Goal: Task Accomplishment & Management: Manage account settings

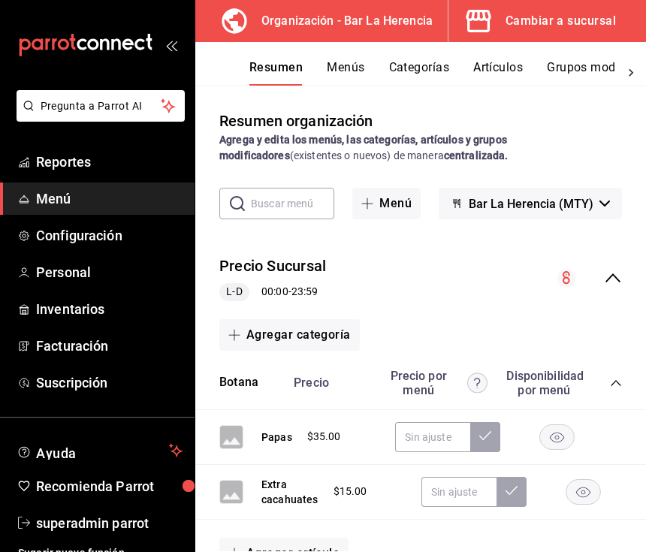
click at [431, 72] on button "Categorías" at bounding box center [419, 73] width 61 height 26
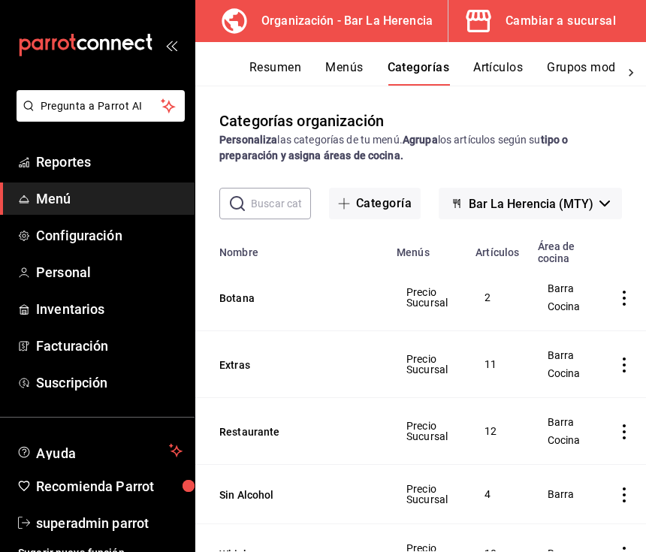
click at [349, 61] on button "Menús" at bounding box center [344, 73] width 38 height 26
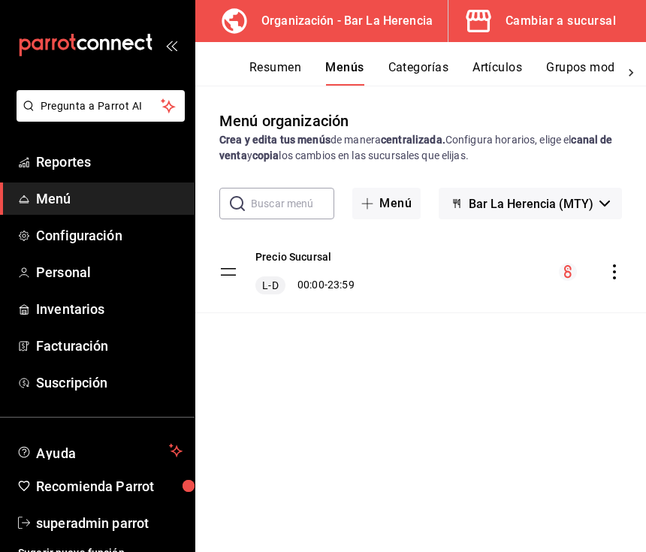
click at [501, 56] on div "Resumen Menús Categorías Artículos Grupos modificadores Publicar" at bounding box center [420, 64] width 451 height 44
click at [509, 62] on button "Artículos" at bounding box center [497, 73] width 50 height 26
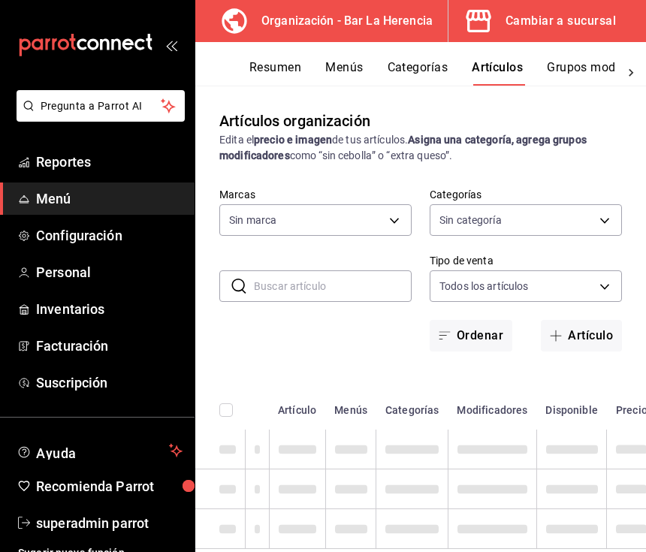
type input "523124bf-2114-4c82-bcc6-495e03dd567d"
type input "25737e07-4ee6-4dac-b48c-aa844738745b,98e66ad7-073c-4557-9428-7b6043a1c31c,41f6b…"
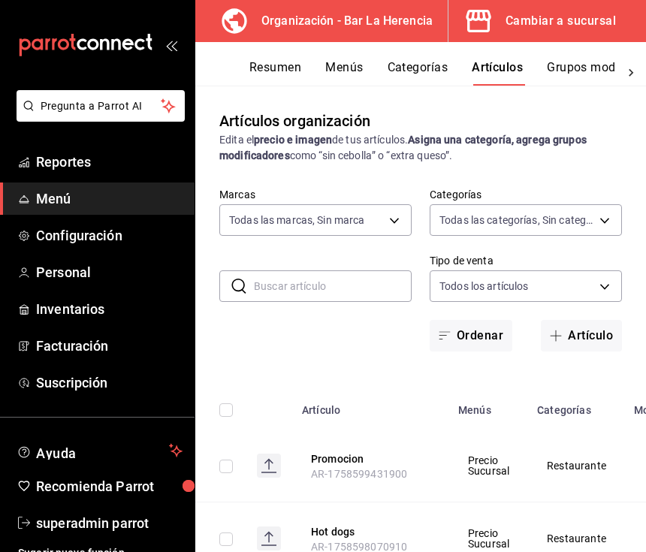
click at [590, 327] on button "Artículo" at bounding box center [581, 336] width 81 height 32
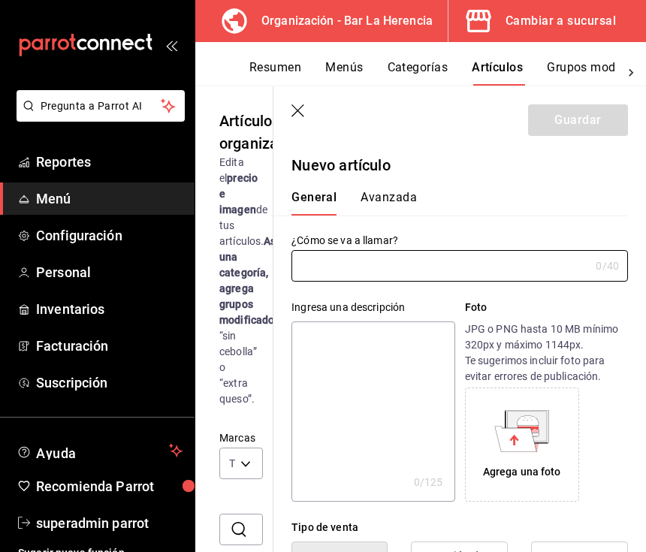
type input "AR-1758672761882"
click at [506, 264] on input "text" at bounding box center [440, 266] width 298 height 30
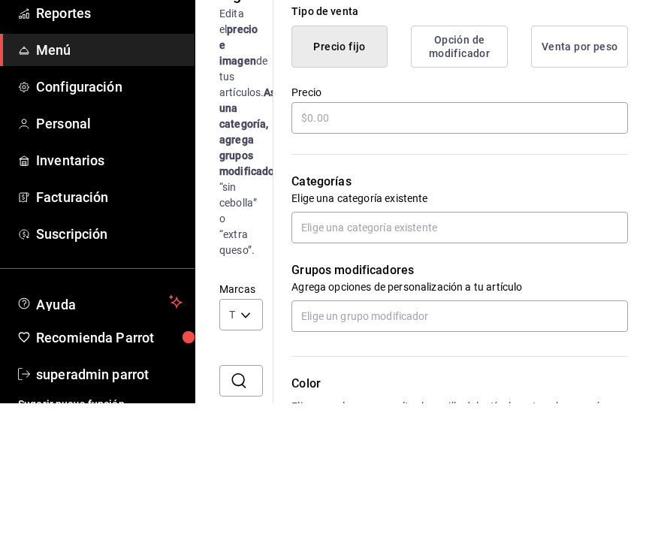
scroll to position [353, 0]
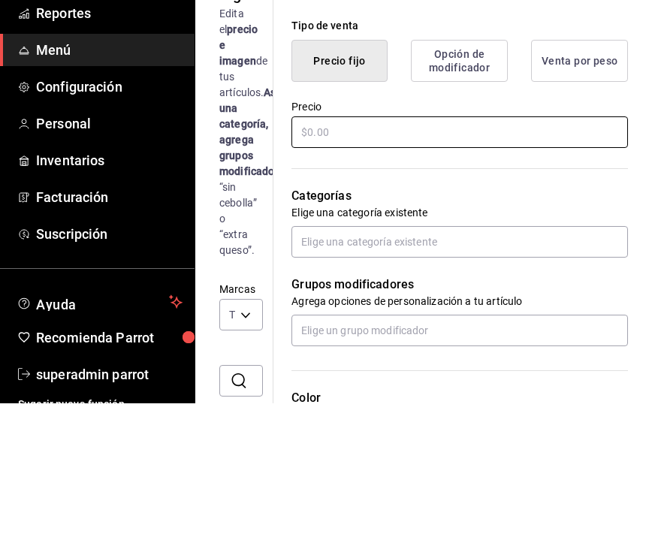
click at [439, 265] on input "text" at bounding box center [459, 281] width 336 height 32
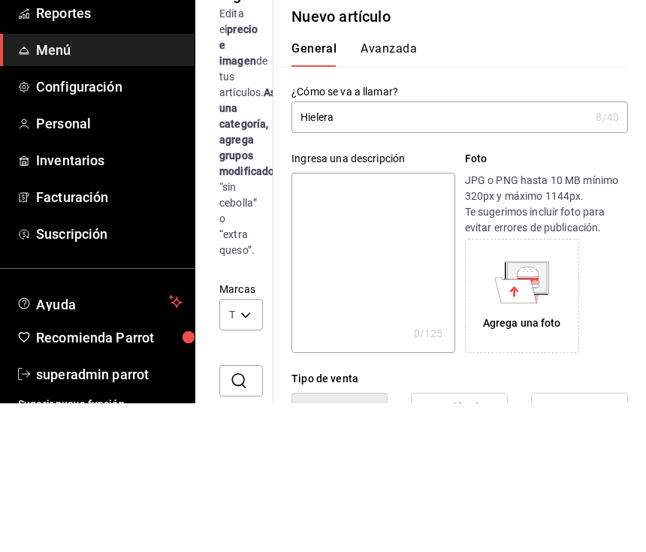
scroll to position [0, 0]
click at [458, 251] on input "Hielera" at bounding box center [440, 266] width 298 height 30
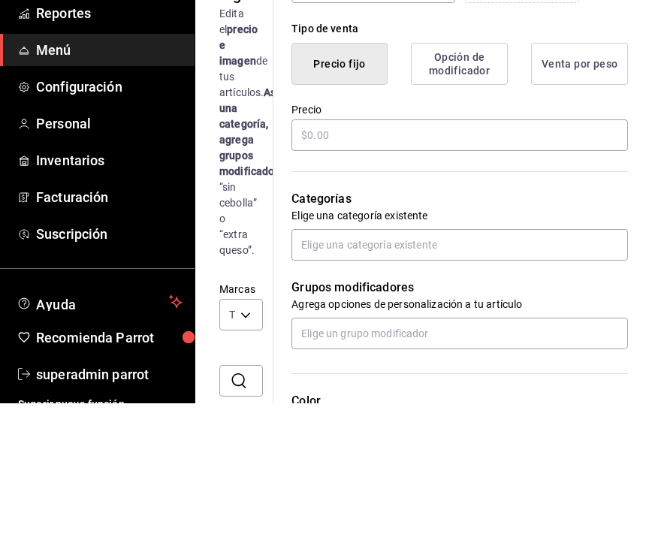
scroll to position [348, 0]
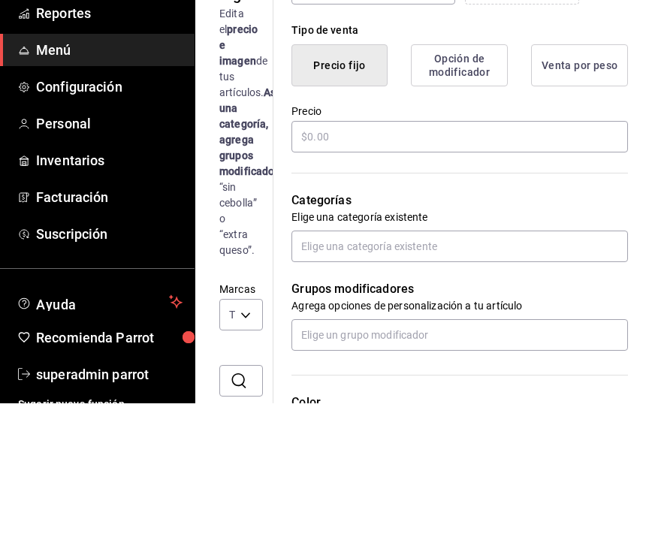
type input "Hielera 24 cerveza"
click at [530, 270] on input "text" at bounding box center [459, 286] width 336 height 32
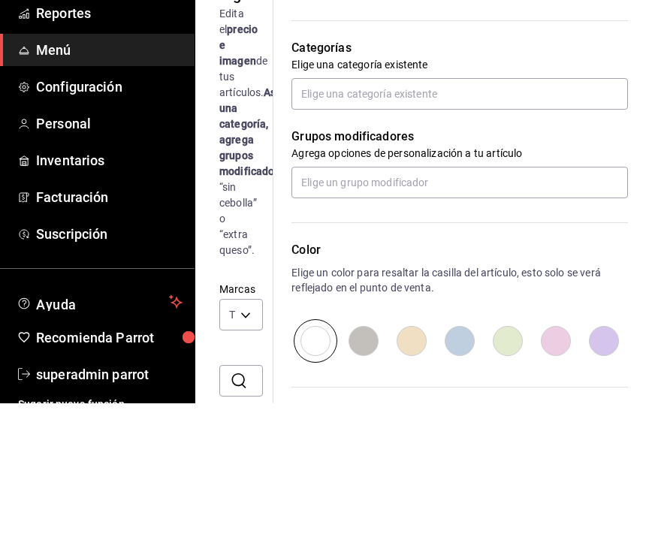
scroll to position [499, 0]
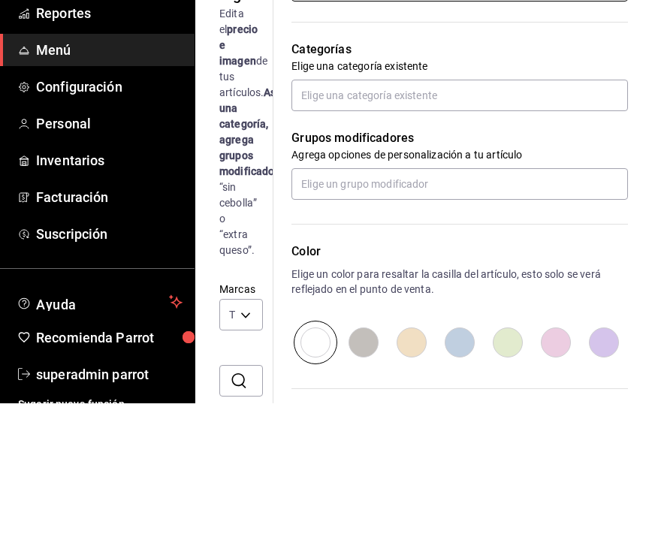
type input "$960.00"
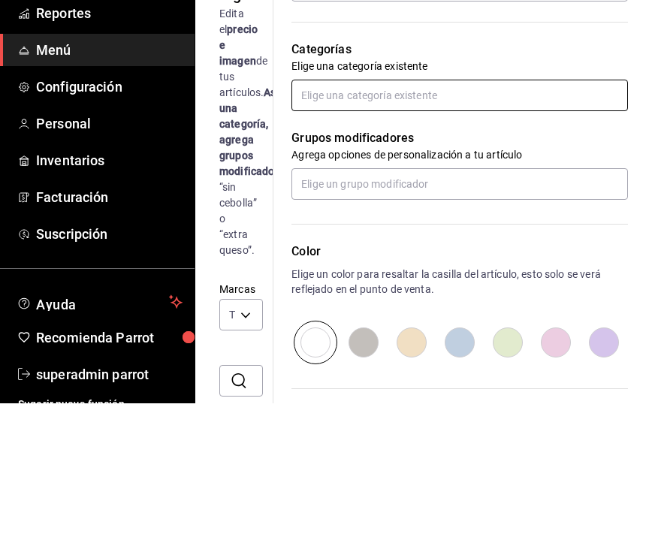
click at [537, 228] on input "text" at bounding box center [459, 244] width 336 height 32
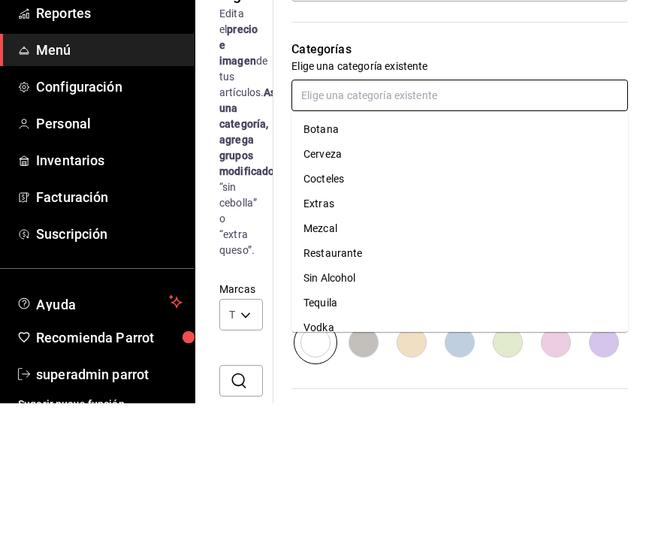
click at [314, 291] on li "Cerveza" at bounding box center [459, 303] width 336 height 25
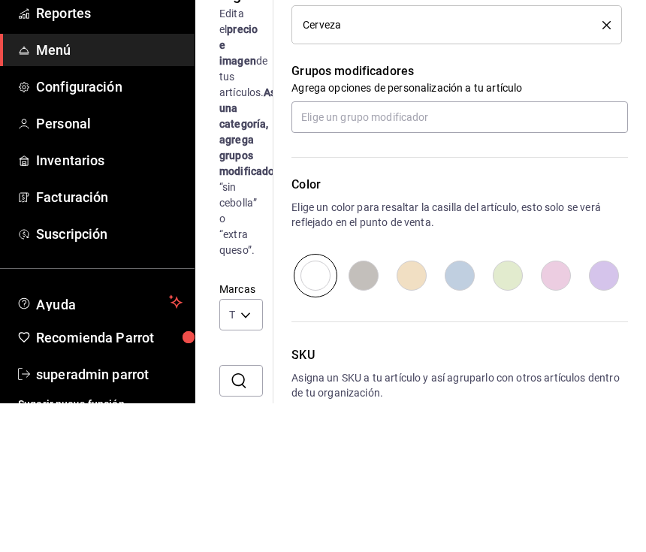
scroll to position [615, 0]
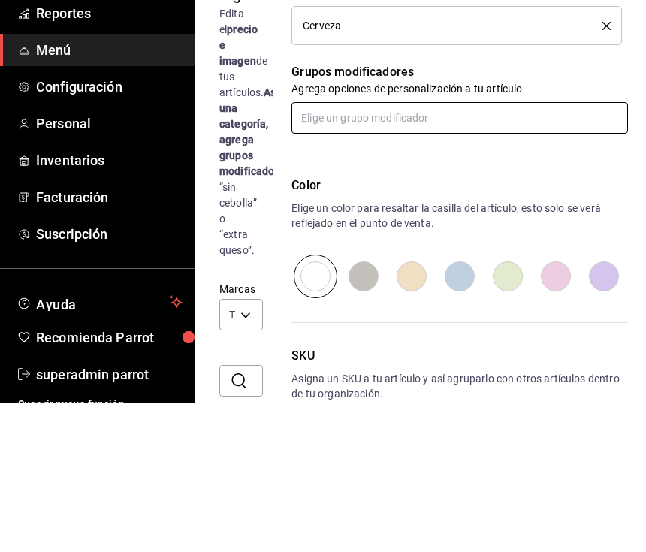
click at [531, 251] on input "text" at bounding box center [459, 267] width 336 height 32
click at [526, 251] on input "text" at bounding box center [459, 267] width 336 height 32
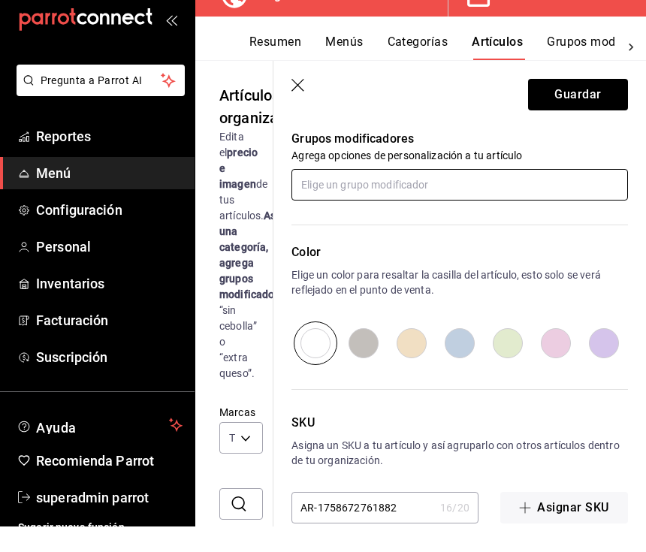
scroll to position [0, 0]
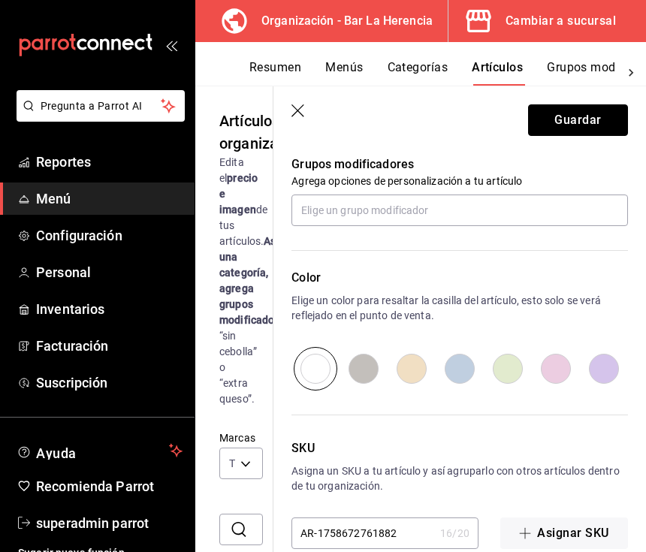
click at [580, 122] on button "Guardar" at bounding box center [578, 120] width 100 height 32
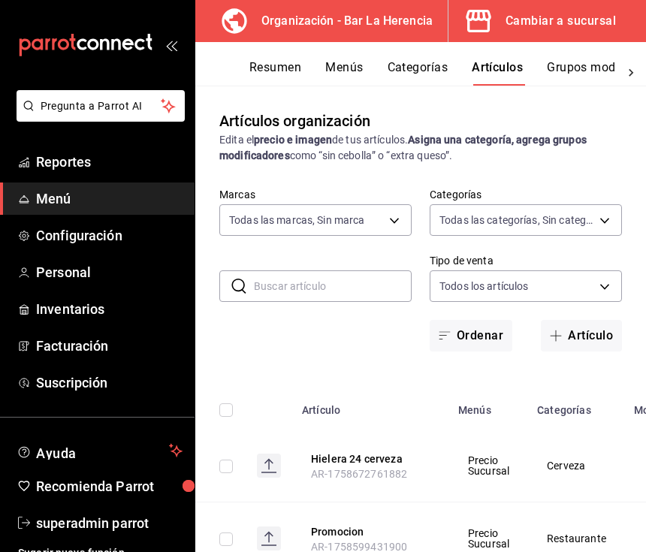
click at [284, 223] on body "Pregunta a Parrot AI Reportes Menú Configuración Personal Inventarios Facturaci…" at bounding box center [323, 276] width 646 height 552
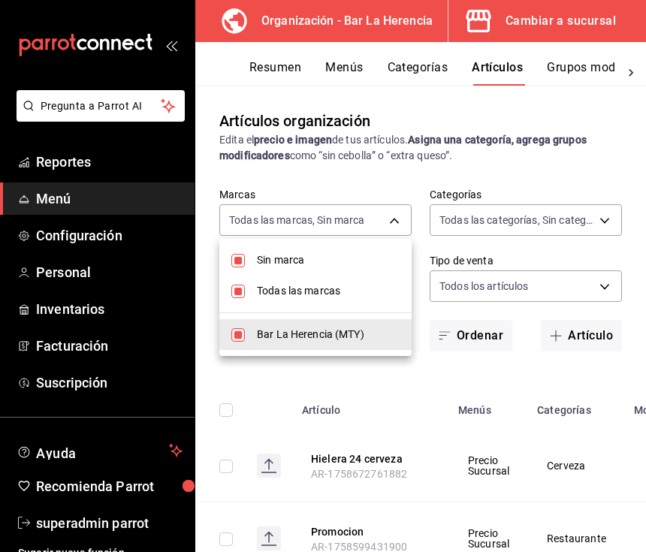
click at [279, 226] on div at bounding box center [323, 276] width 646 height 552
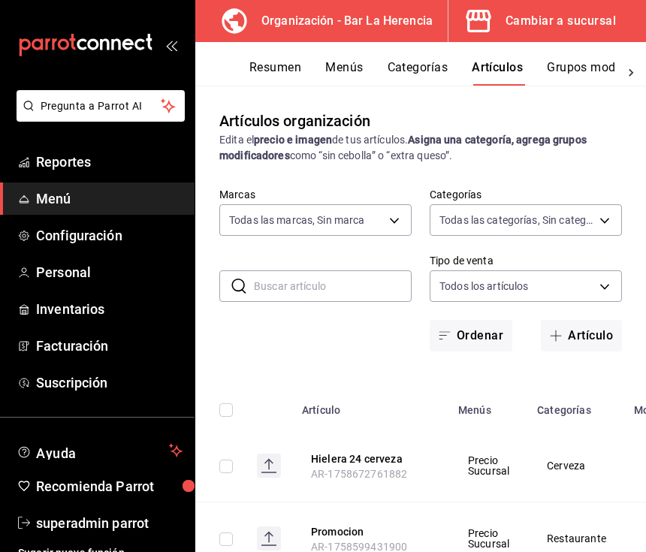
click at [405, 64] on button "Categorías" at bounding box center [417, 73] width 61 height 26
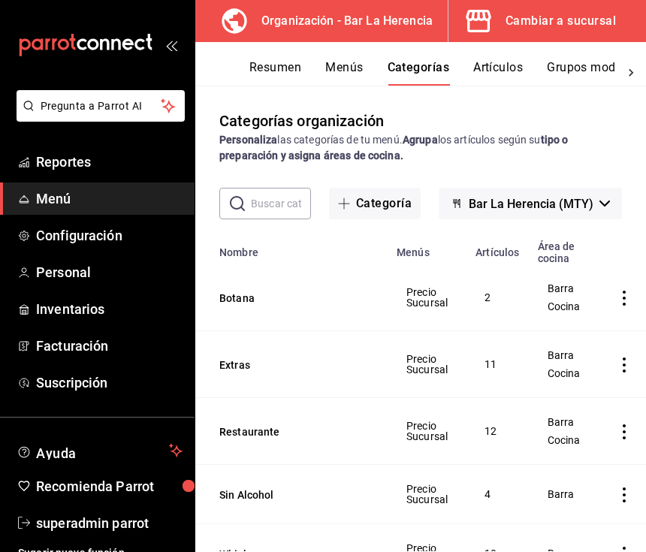
click at [512, 65] on button "Artículos" at bounding box center [498, 73] width 50 height 26
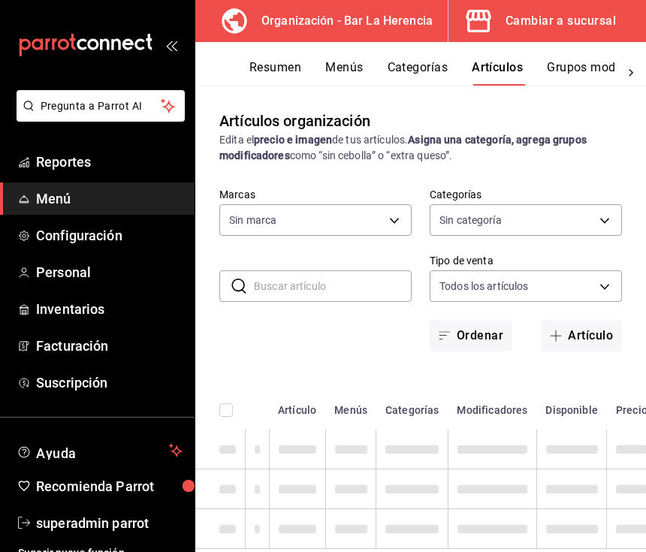
type input "523124bf-2114-4c82-bcc6-495e03dd567d"
type input "25737e07-4ee6-4dac-b48c-aa844738745b,98e66ad7-073c-4557-9428-7b6043a1c31c,41f6b…"
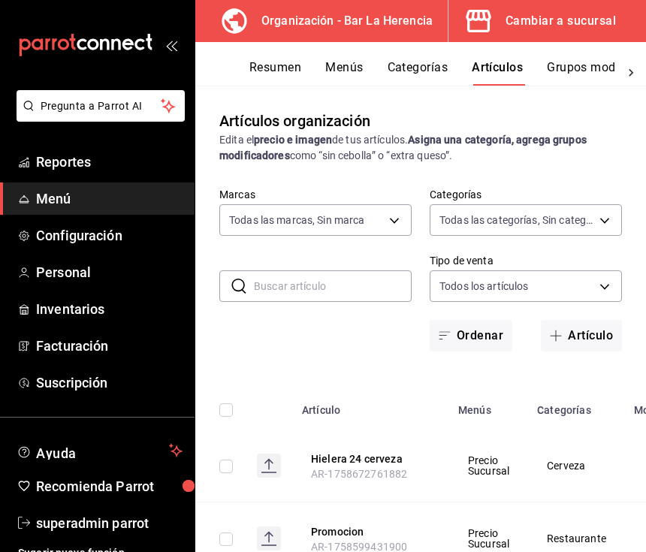
click at [590, 339] on button "Artículo" at bounding box center [581, 336] width 81 height 32
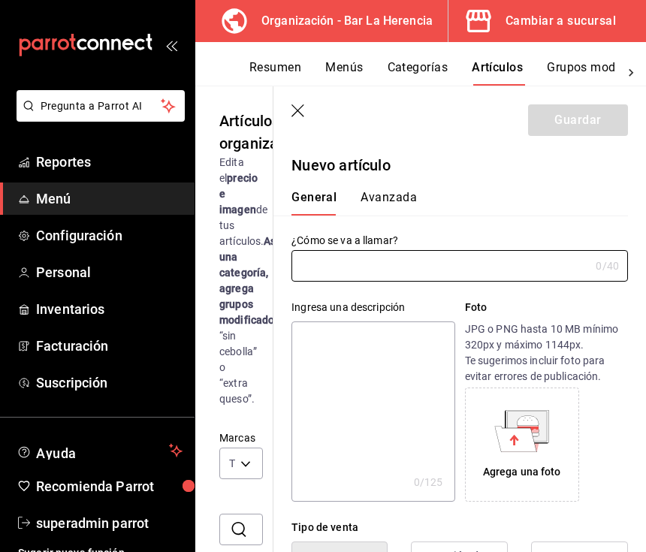
click at [333, 272] on input "text" at bounding box center [440, 266] width 298 height 30
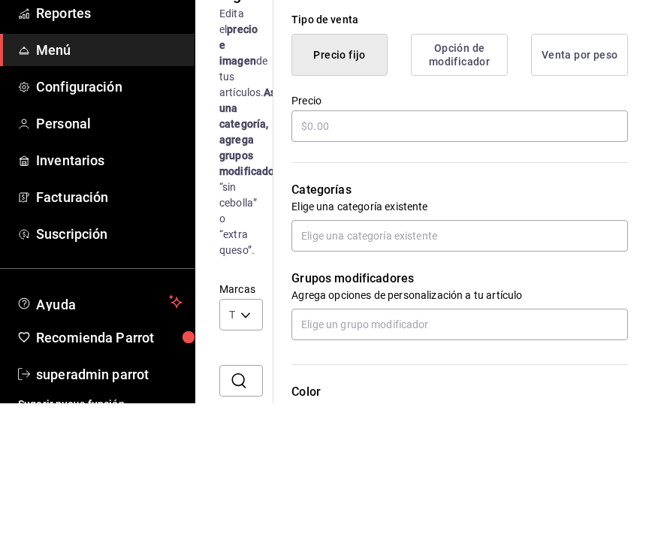
scroll to position [356, 0]
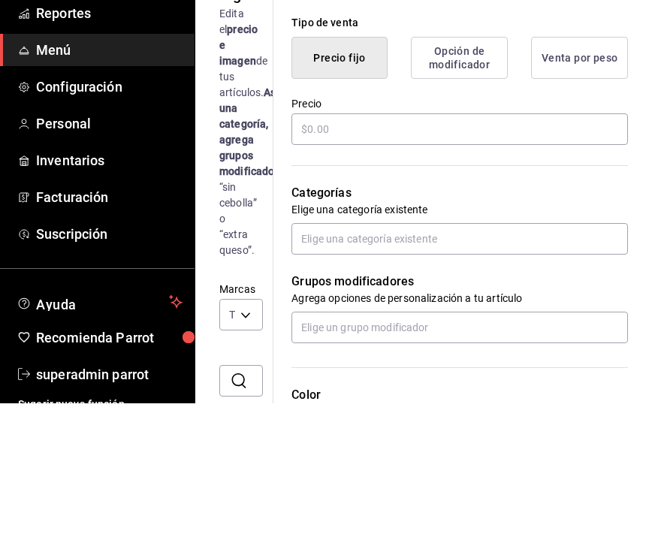
type input "Hielera 40 cervezas"
click at [375, 262] on input "text" at bounding box center [459, 278] width 336 height 32
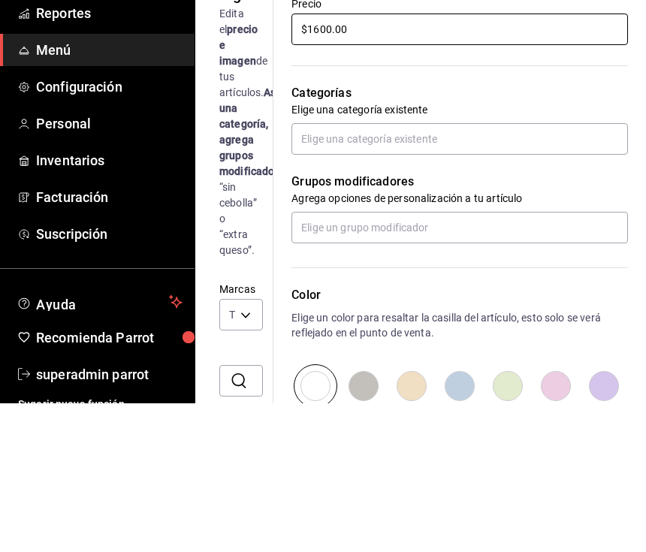
scroll to position [454, 0]
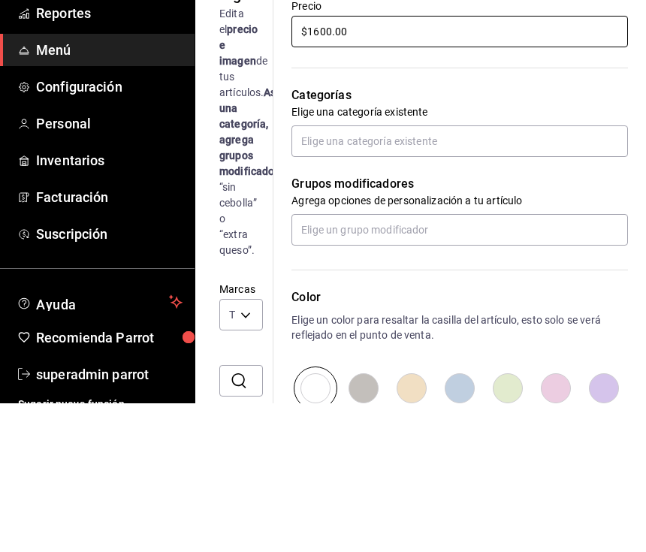
type input "$1600.00"
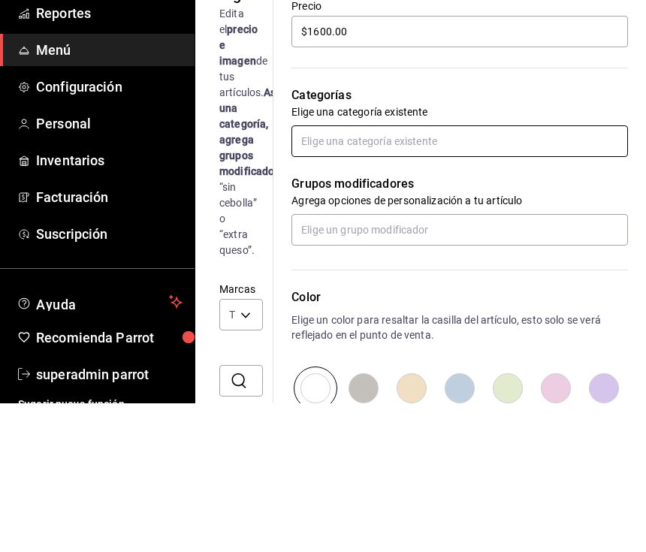
click at [425, 274] on input "text" at bounding box center [459, 290] width 336 height 32
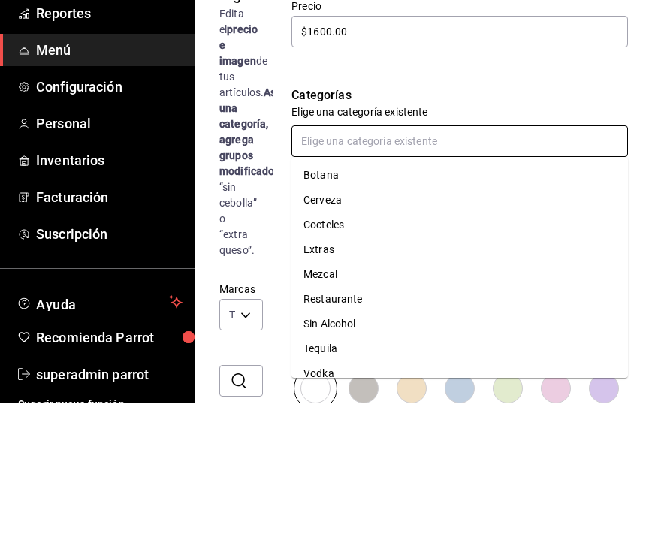
click at [376, 336] on li "Cerveza" at bounding box center [459, 348] width 336 height 25
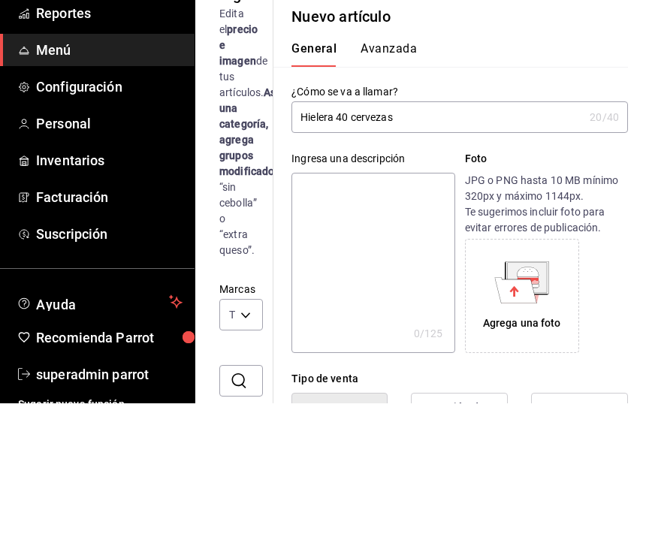
scroll to position [0, 0]
click at [559, 154] on p "Nuevo artículo" at bounding box center [459, 165] width 336 height 23
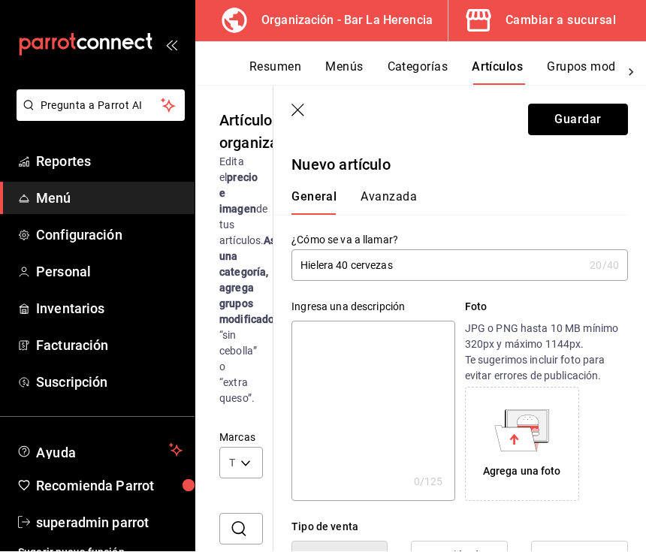
click at [574, 112] on button "Guardar" at bounding box center [578, 120] width 100 height 32
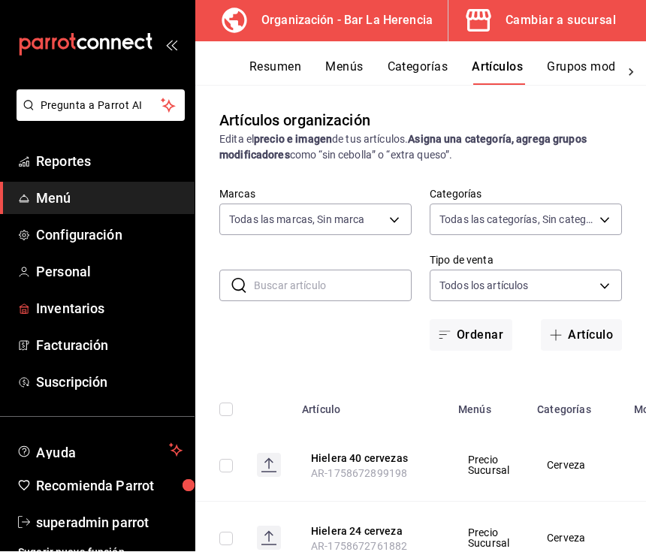
click at [106, 315] on span "Inventarios" at bounding box center [109, 309] width 146 height 20
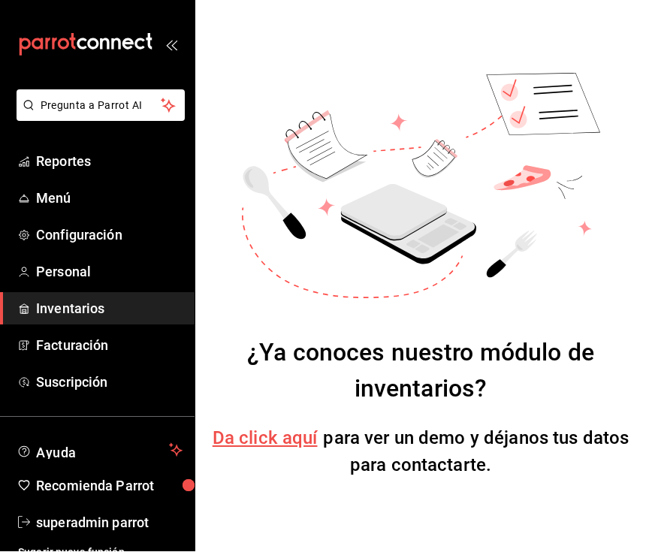
scroll to position [27, 0]
click at [274, 428] on span "Da click aquí" at bounding box center [265, 438] width 105 height 21
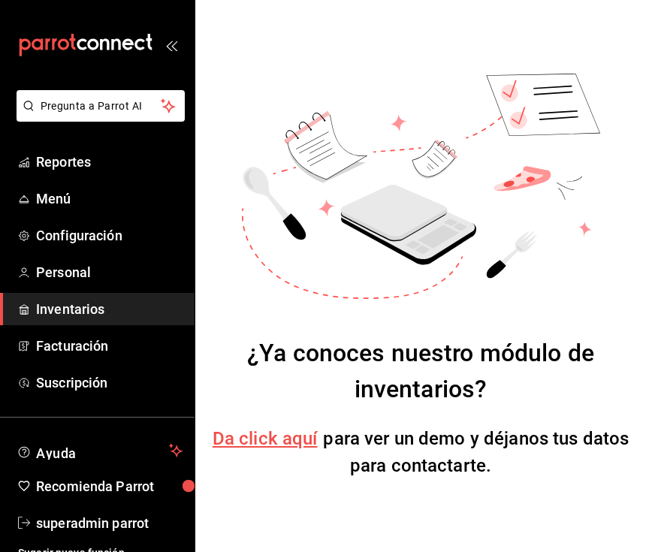
click at [62, 197] on span "Menú" at bounding box center [109, 198] width 146 height 20
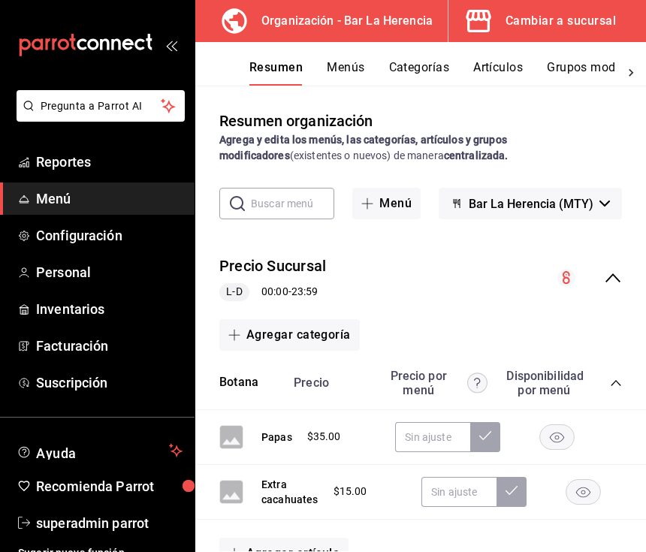
click at [415, 62] on button "Categorías" at bounding box center [419, 73] width 61 height 26
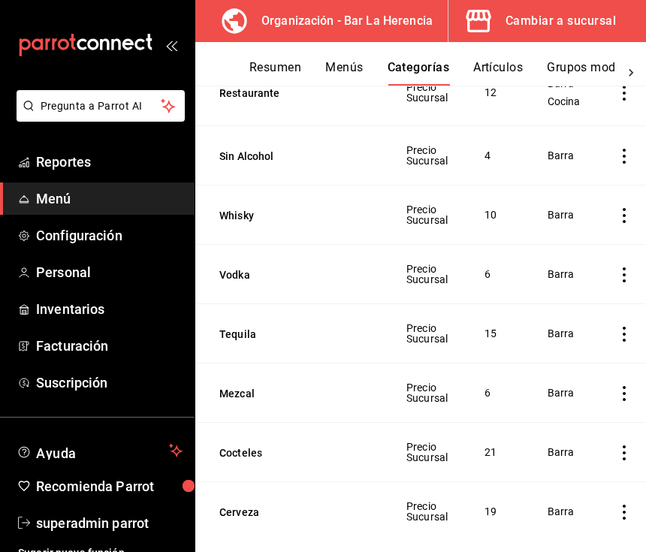
scroll to position [339, 0]
click at [320, 520] on button "Cerveza" at bounding box center [294, 512] width 150 height 15
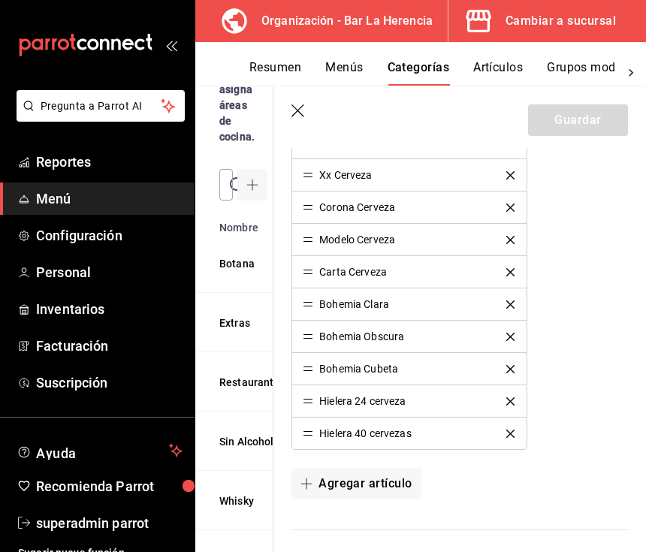
scroll to position [754, 0]
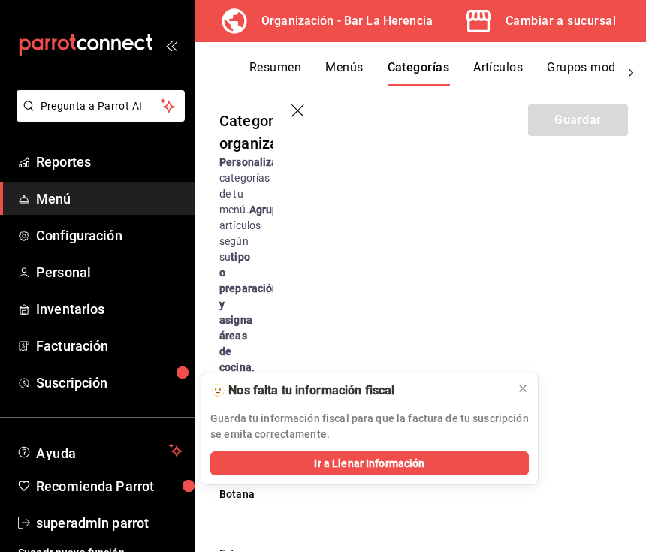
click at [528, 387] on icon at bounding box center [523, 388] width 12 height 12
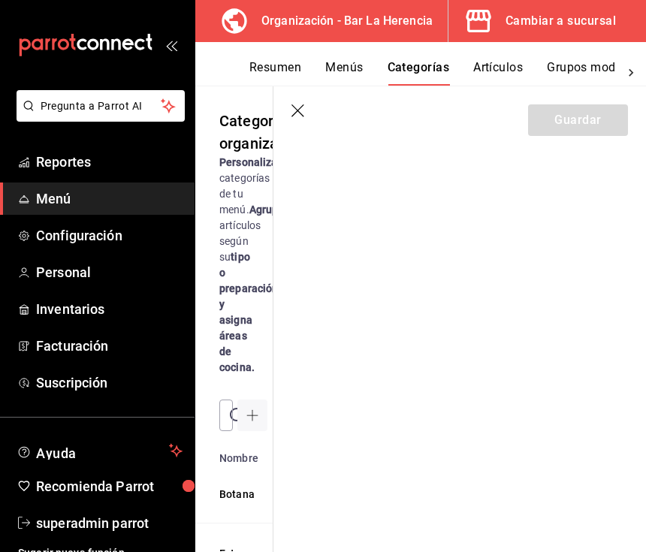
click at [297, 113] on icon "button" at bounding box center [298, 111] width 15 height 15
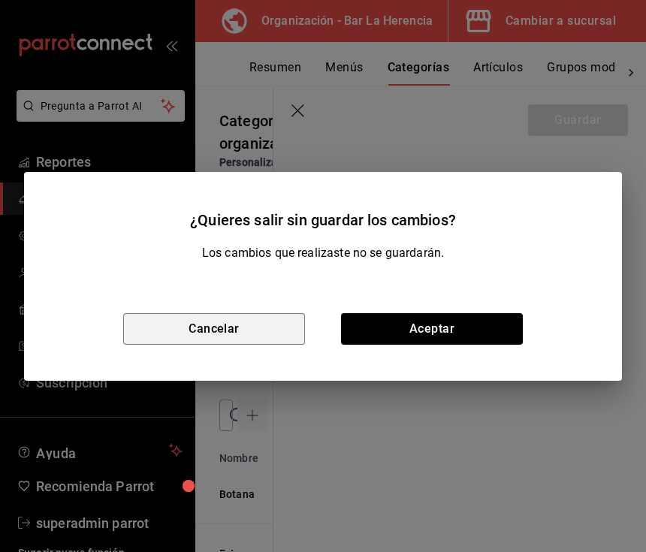
click at [278, 324] on button "Cancelar" at bounding box center [214, 329] width 182 height 32
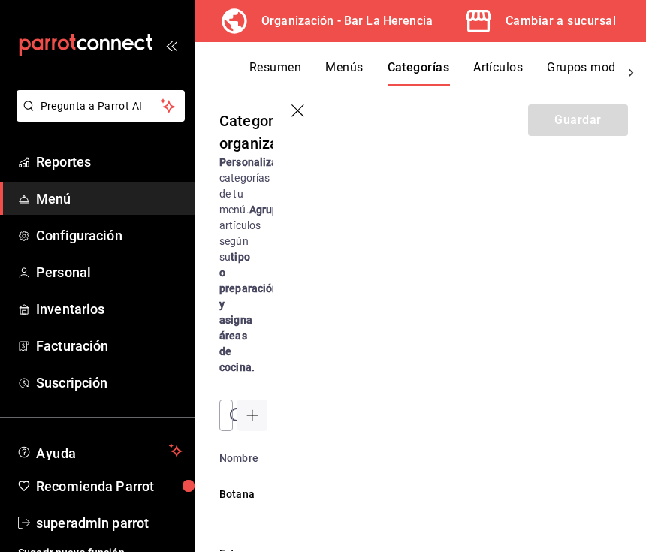
click at [304, 104] on icon "button" at bounding box center [298, 111] width 15 height 15
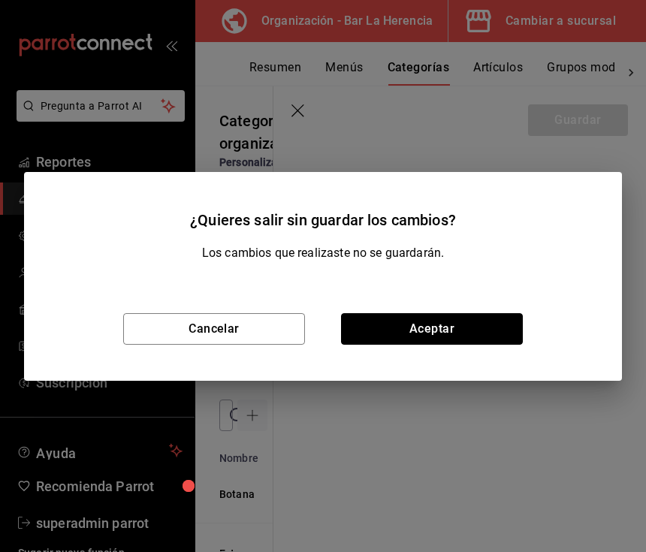
click at [445, 336] on button "Aceptar" at bounding box center [432, 329] width 182 height 32
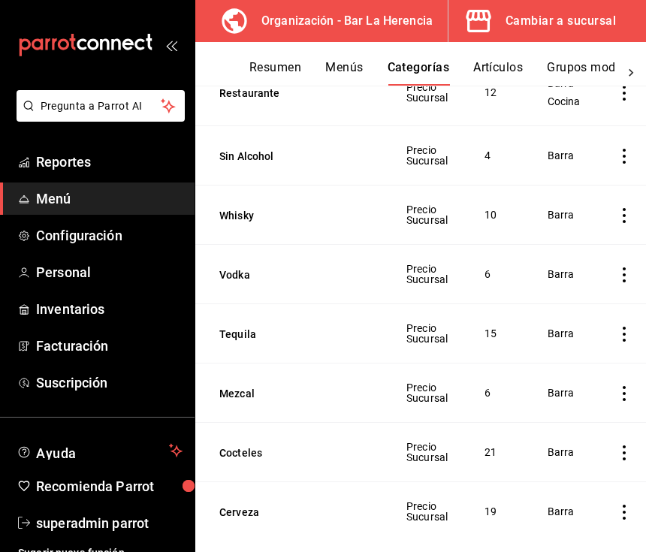
click at [280, 516] on button "Cerveza" at bounding box center [294, 512] width 150 height 15
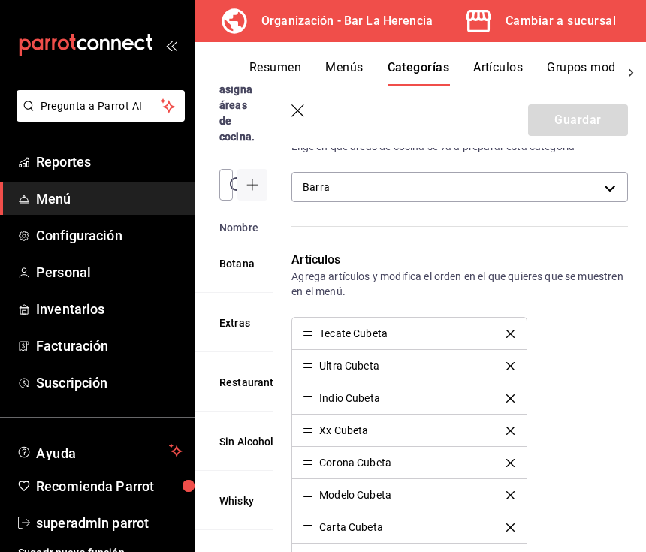
scroll to position [236, 0]
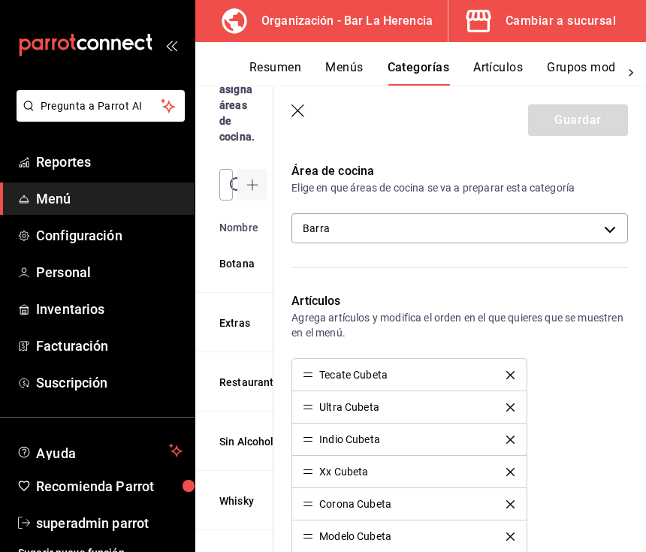
click at [577, 231] on body "Pregunta a Parrot AI Reportes Menú Configuración Personal Inventarios Facturaci…" at bounding box center [323, 276] width 646 height 552
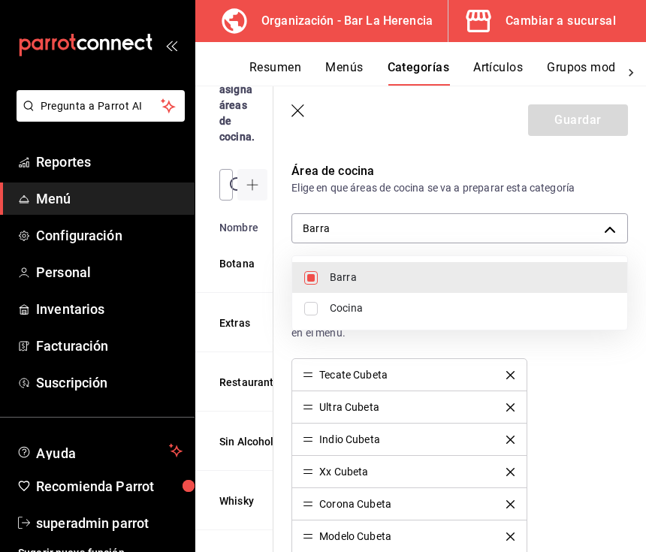
click at [542, 272] on span "Barra" at bounding box center [472, 278] width 285 height 16
checkbox input "false"
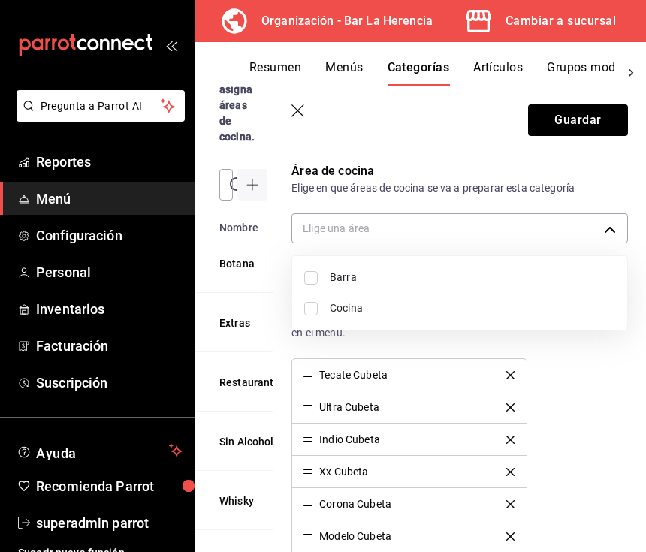
click at [541, 271] on span "Barra" at bounding box center [472, 278] width 285 height 16
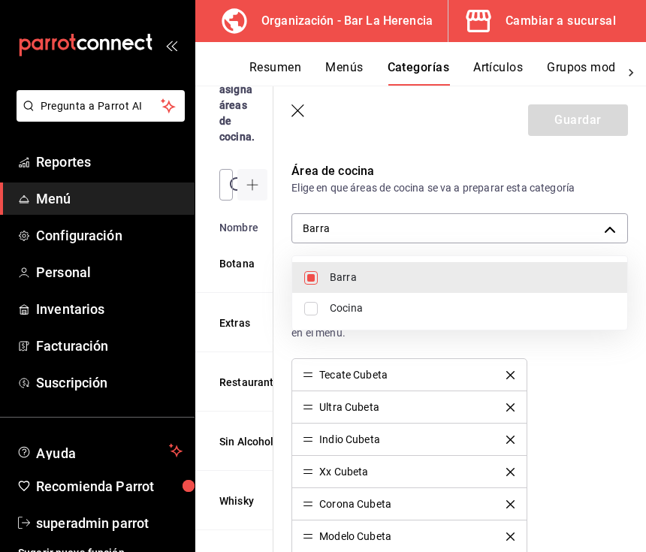
type input "befc630c-4522-45a1-ad29-db7dbacd42e6"
checkbox input "true"
click at [560, 264] on li "Barra" at bounding box center [459, 277] width 335 height 31
checkbox input "false"
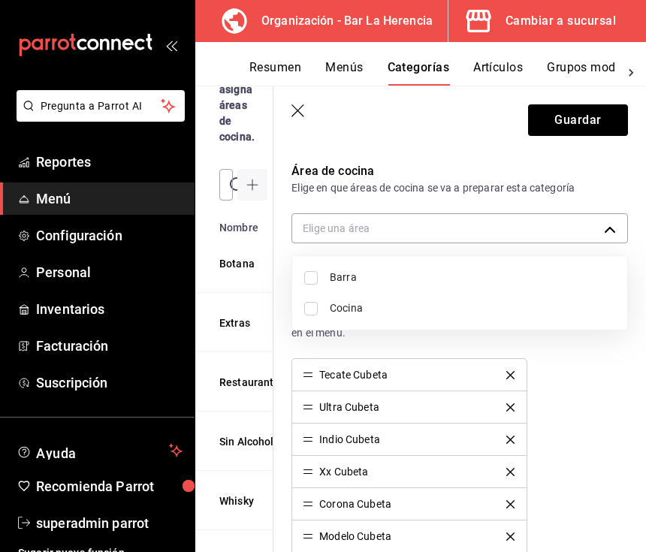
click at [549, 270] on span "Barra" at bounding box center [472, 278] width 285 height 16
type input "befc630c-4522-45a1-ad29-db7dbacd42e6"
checkbox input "true"
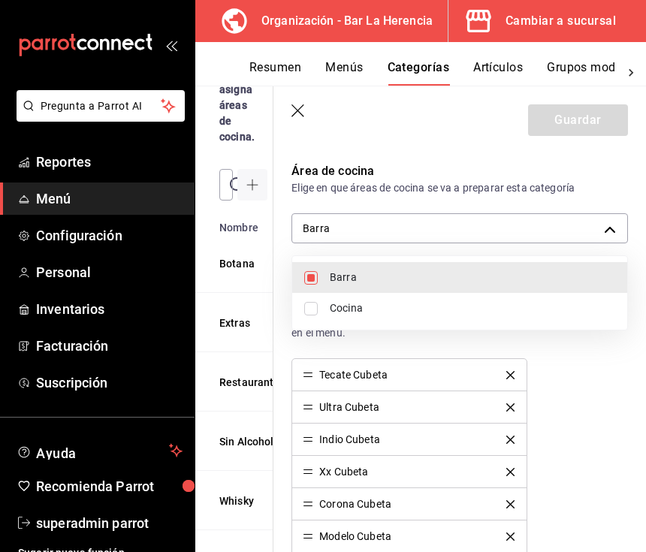
click at [539, 306] on span "Cocina" at bounding box center [472, 308] width 285 height 16
type input "befc630c-4522-45a1-ad29-db7dbacd42e6,2e489353-fda3-49e8-b24e-8c902f6672cd"
checkbox input "true"
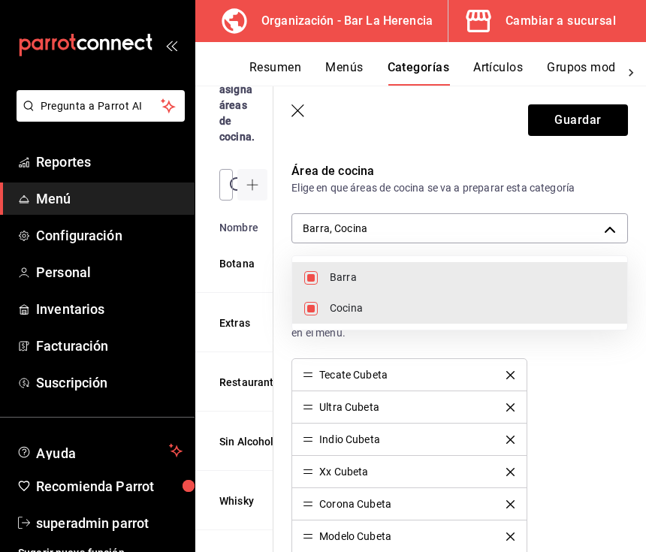
click at [548, 300] on span "Cocina" at bounding box center [472, 308] width 285 height 16
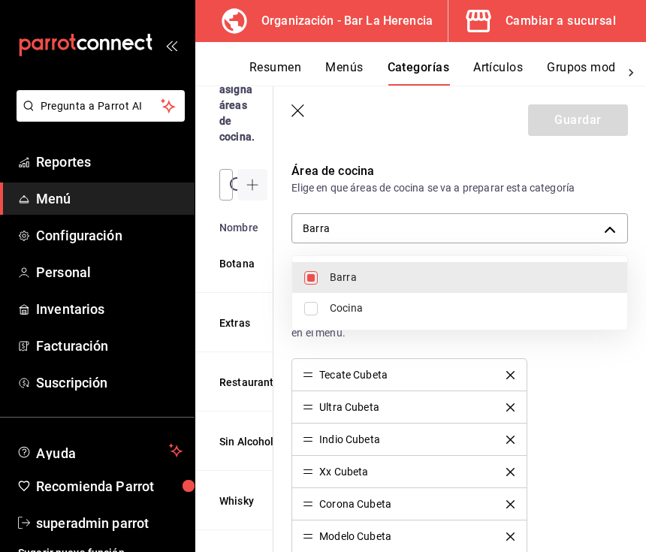
type input "befc630c-4522-45a1-ad29-db7dbacd42e6"
checkbox input "false"
click at [547, 302] on span "Cocina" at bounding box center [472, 308] width 285 height 16
type input "befc630c-4522-45a1-ad29-db7dbacd42e6,2e489353-fda3-49e8-b24e-8c902f6672cd"
checkbox input "true"
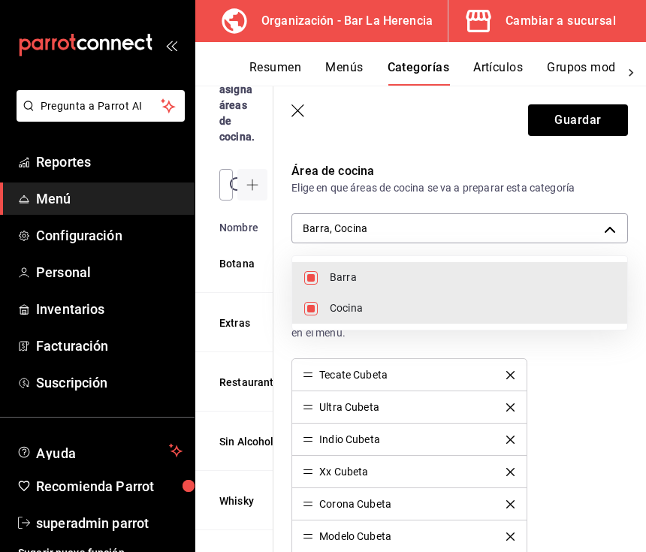
click at [605, 122] on div at bounding box center [323, 276] width 646 height 552
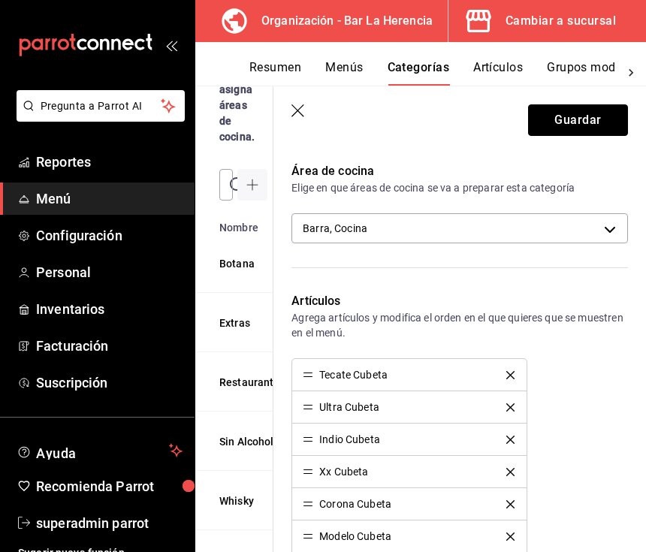
click at [607, 130] on button "Guardar" at bounding box center [578, 120] width 100 height 32
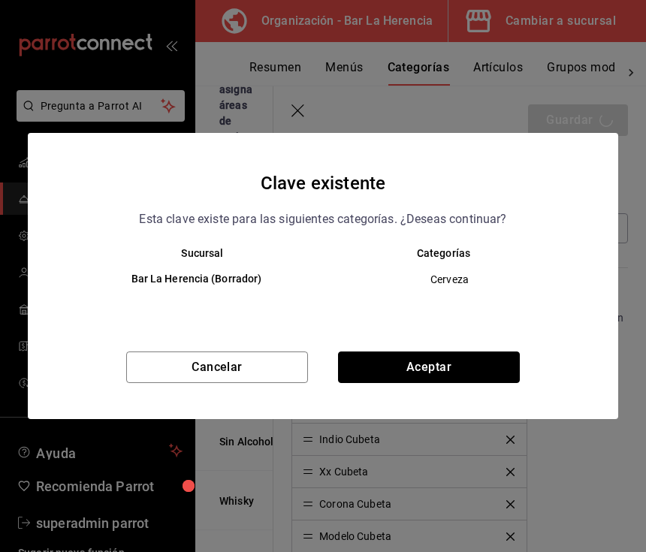
click at [493, 366] on button "Aceptar" at bounding box center [429, 367] width 182 height 32
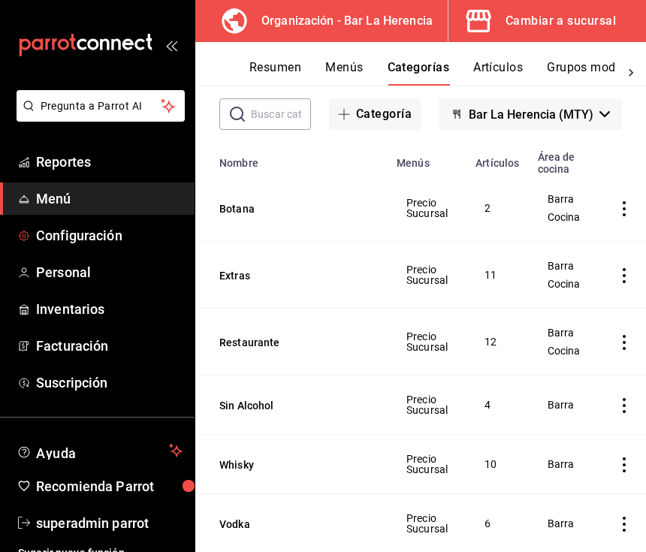
click at [143, 242] on span "Configuración" at bounding box center [109, 235] width 146 height 20
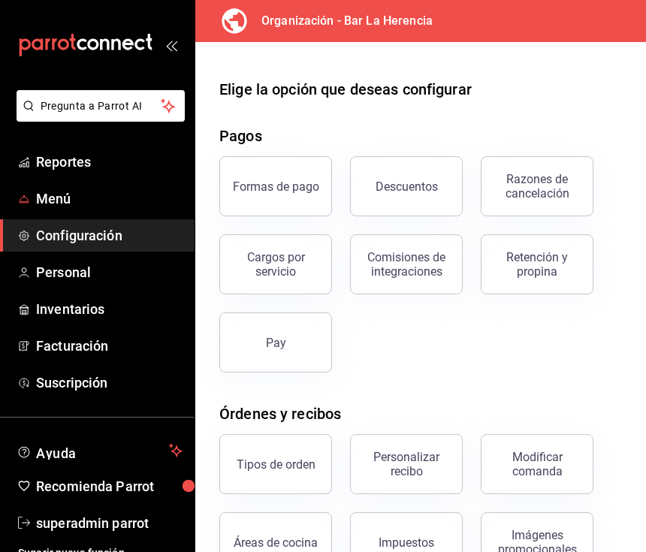
click at [139, 197] on span "Menú" at bounding box center [109, 198] width 146 height 20
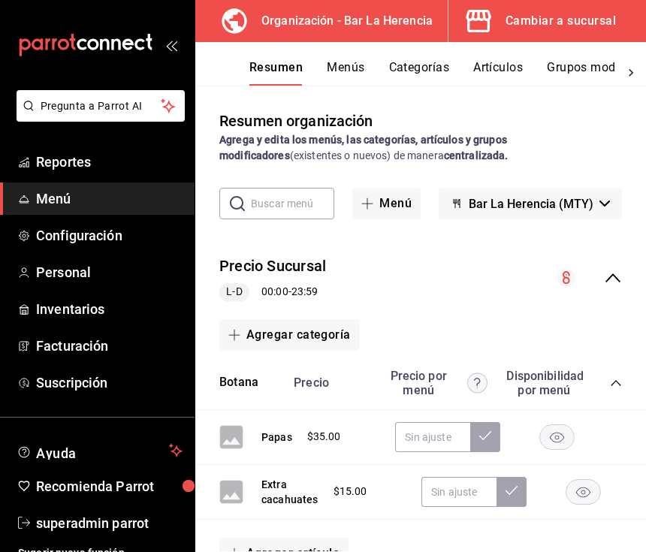
click at [499, 69] on button "Artículos" at bounding box center [498, 73] width 50 height 26
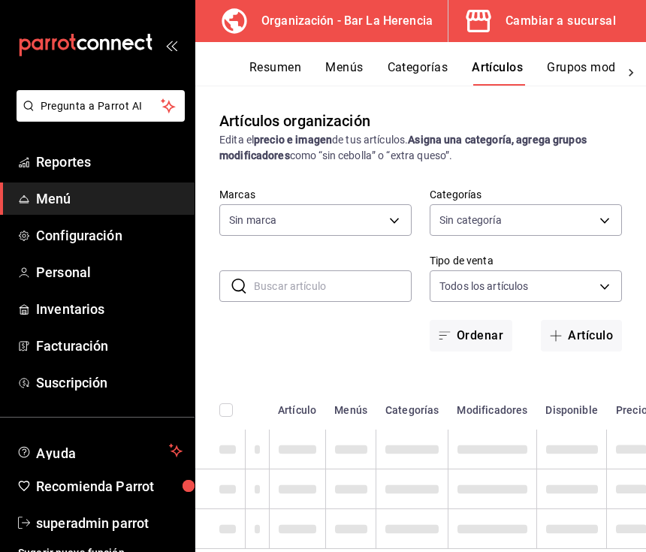
type input "25737e07-4ee6-4dac-b48c-aa844738745b,98e66ad7-073c-4557-9428-7b6043a1c31c,41f6b…"
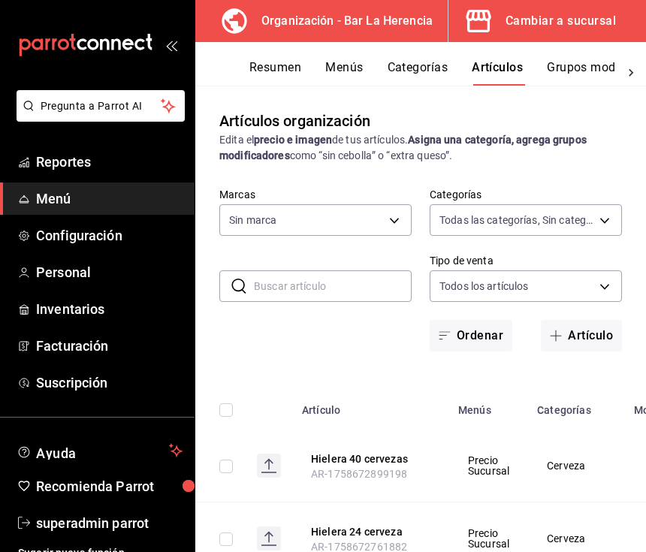
type input "523124bf-2114-4c82-bcc6-495e03dd567d"
click at [448, 71] on button "Categorías" at bounding box center [417, 73] width 61 height 26
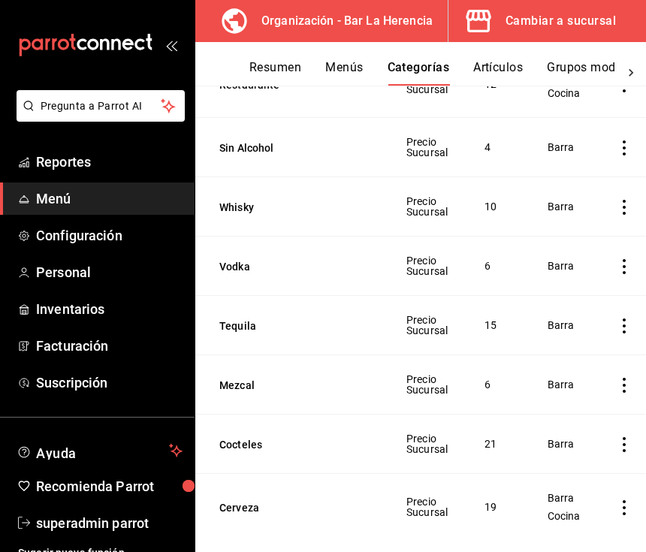
scroll to position [346, 0]
click at [401, 496] on td "Precio Sucursal" at bounding box center [426, 508] width 79 height 67
click at [413, 508] on span "Precio Sucursal" at bounding box center [426, 507] width 41 height 21
click at [448, 508] on div "Precio Sucursal" at bounding box center [427, 507] width 43 height 23
click at [413, 497] on span "Precio Sucursal" at bounding box center [426, 507] width 41 height 21
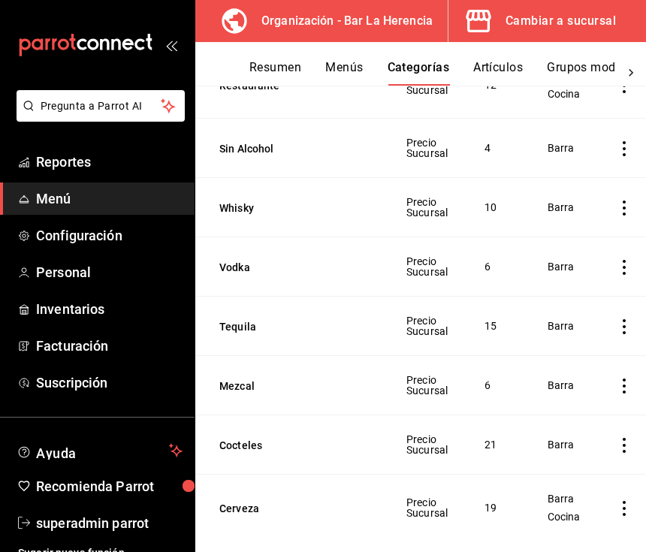
click at [263, 516] on button "Cerveza" at bounding box center [294, 508] width 150 height 15
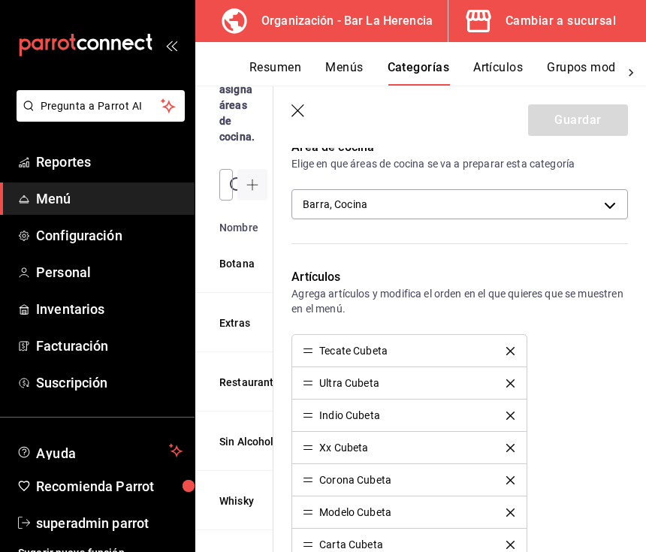
scroll to position [252, 0]
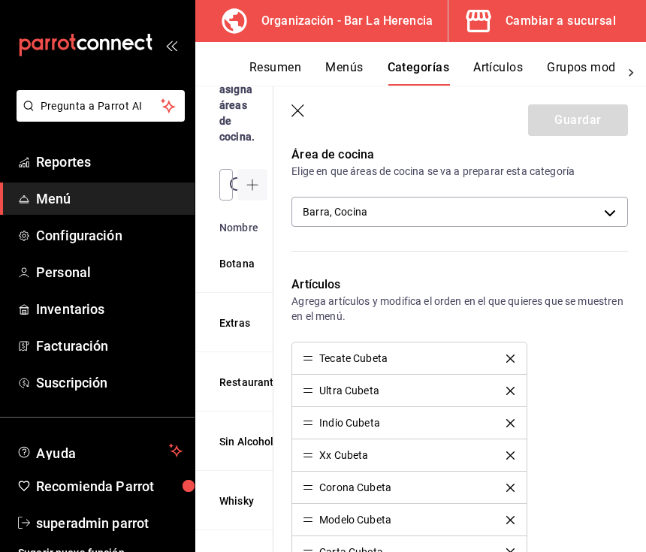
click at [525, 207] on body "Pregunta a Parrot AI Reportes Menú Configuración Personal Inventarios Facturaci…" at bounding box center [323, 276] width 646 height 552
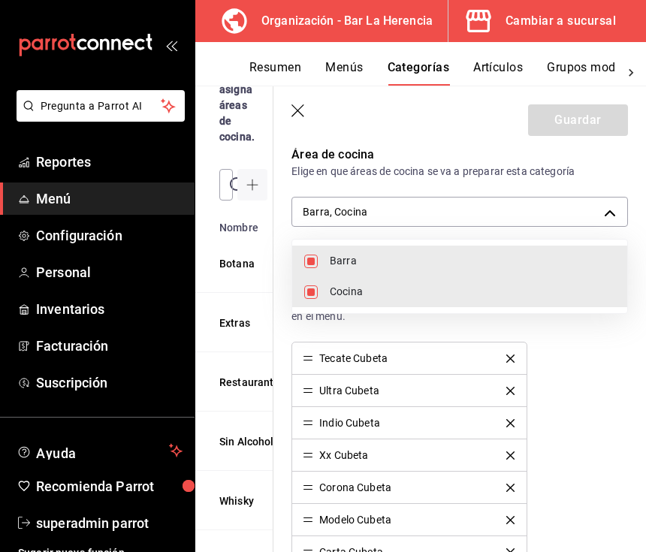
click at [475, 293] on span "Cocina" at bounding box center [472, 292] width 285 height 16
type input "befc630c-4522-45a1-ad29-db7dbacd42e6"
checkbox input "false"
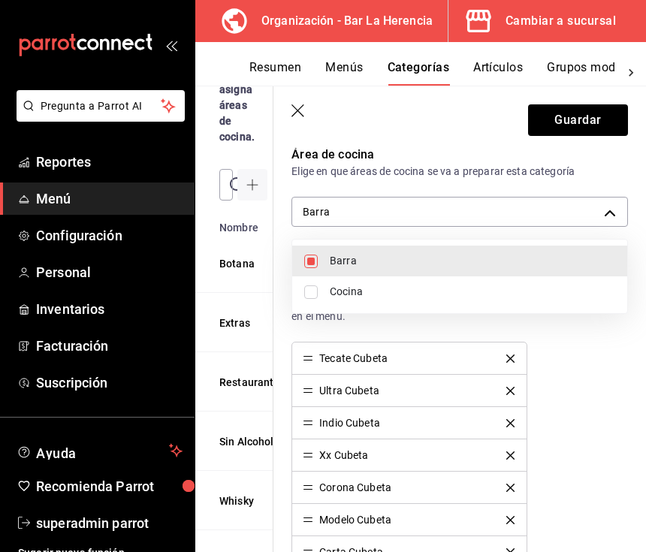
click at [580, 122] on div at bounding box center [323, 276] width 646 height 552
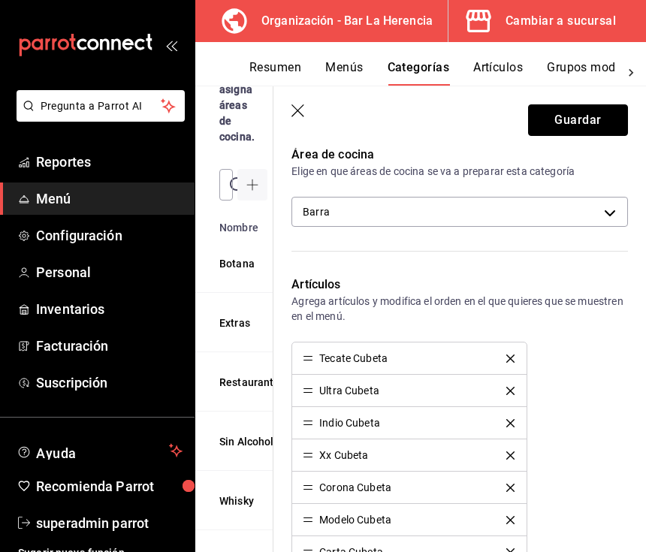
click at [592, 122] on button "Guardar" at bounding box center [578, 120] width 100 height 32
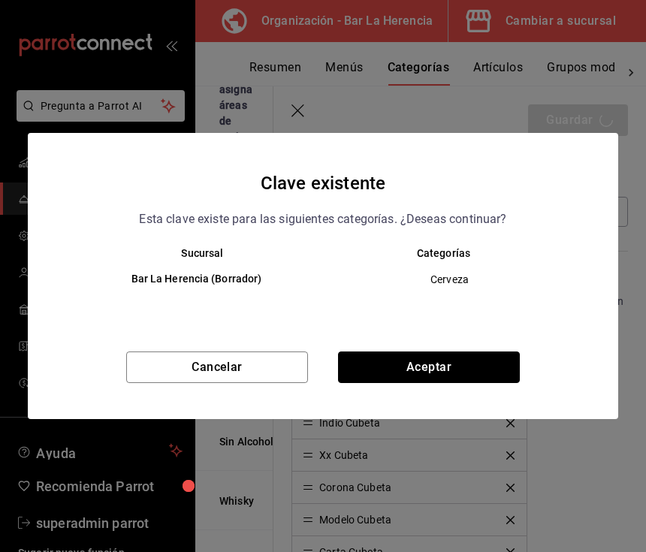
click at [474, 364] on button "Aceptar" at bounding box center [429, 367] width 182 height 32
